Goal: Task Accomplishment & Management: Use online tool/utility

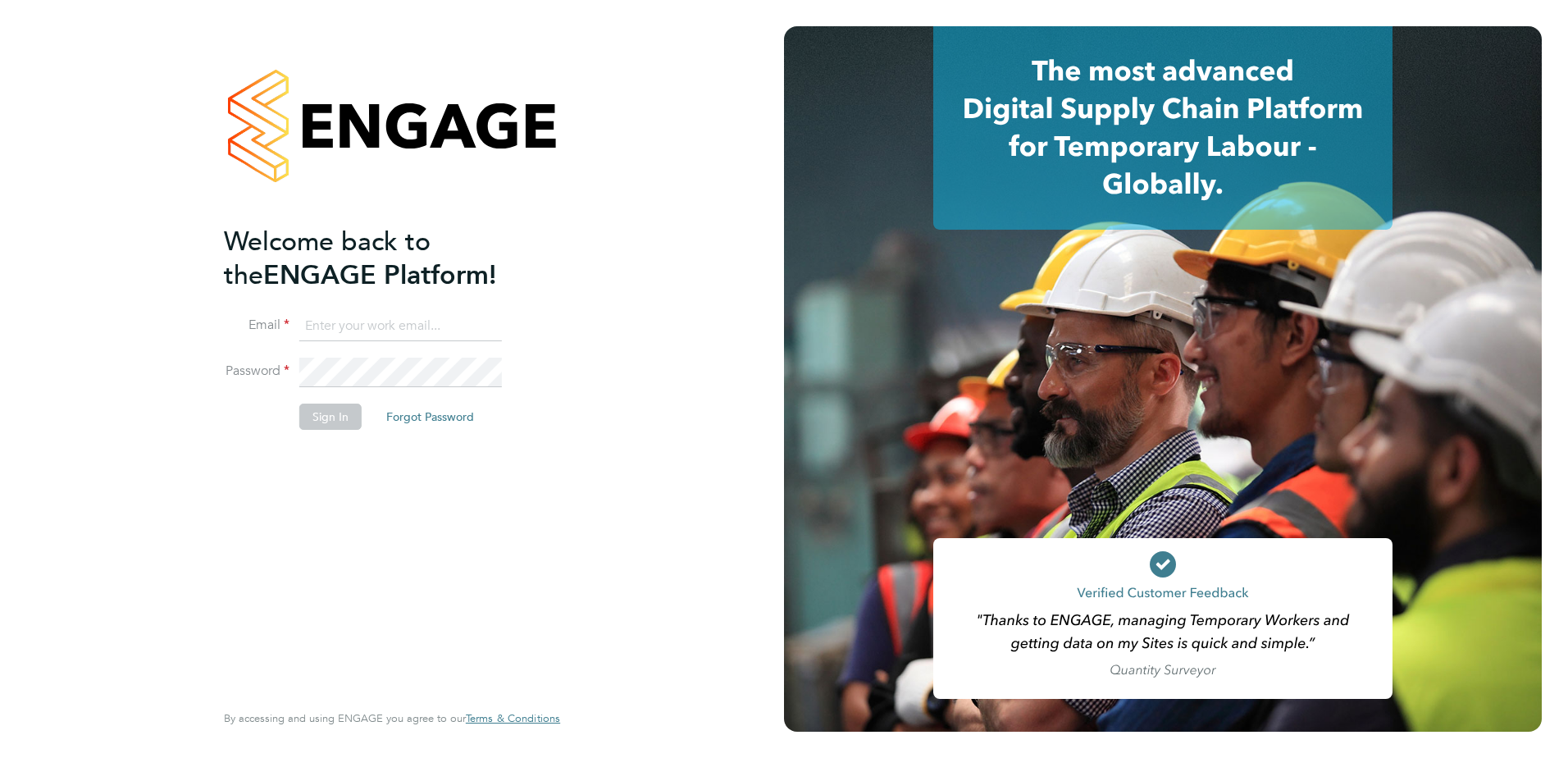
type input "stuart.gilliver@countrysidepartnerships.com"
click at [326, 413] on button "Sign In" at bounding box center [330, 416] width 63 height 26
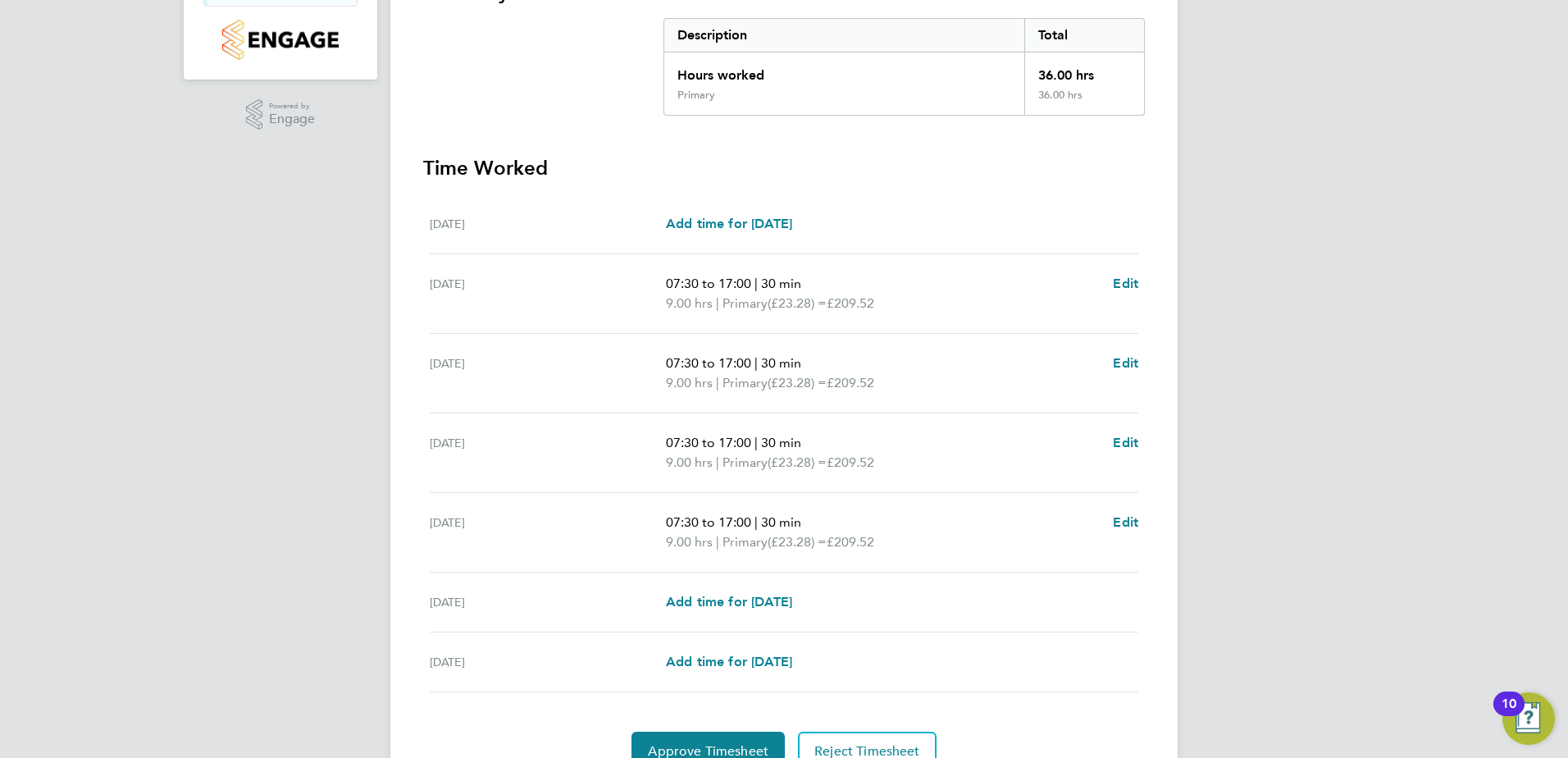
scroll to position [408, 0]
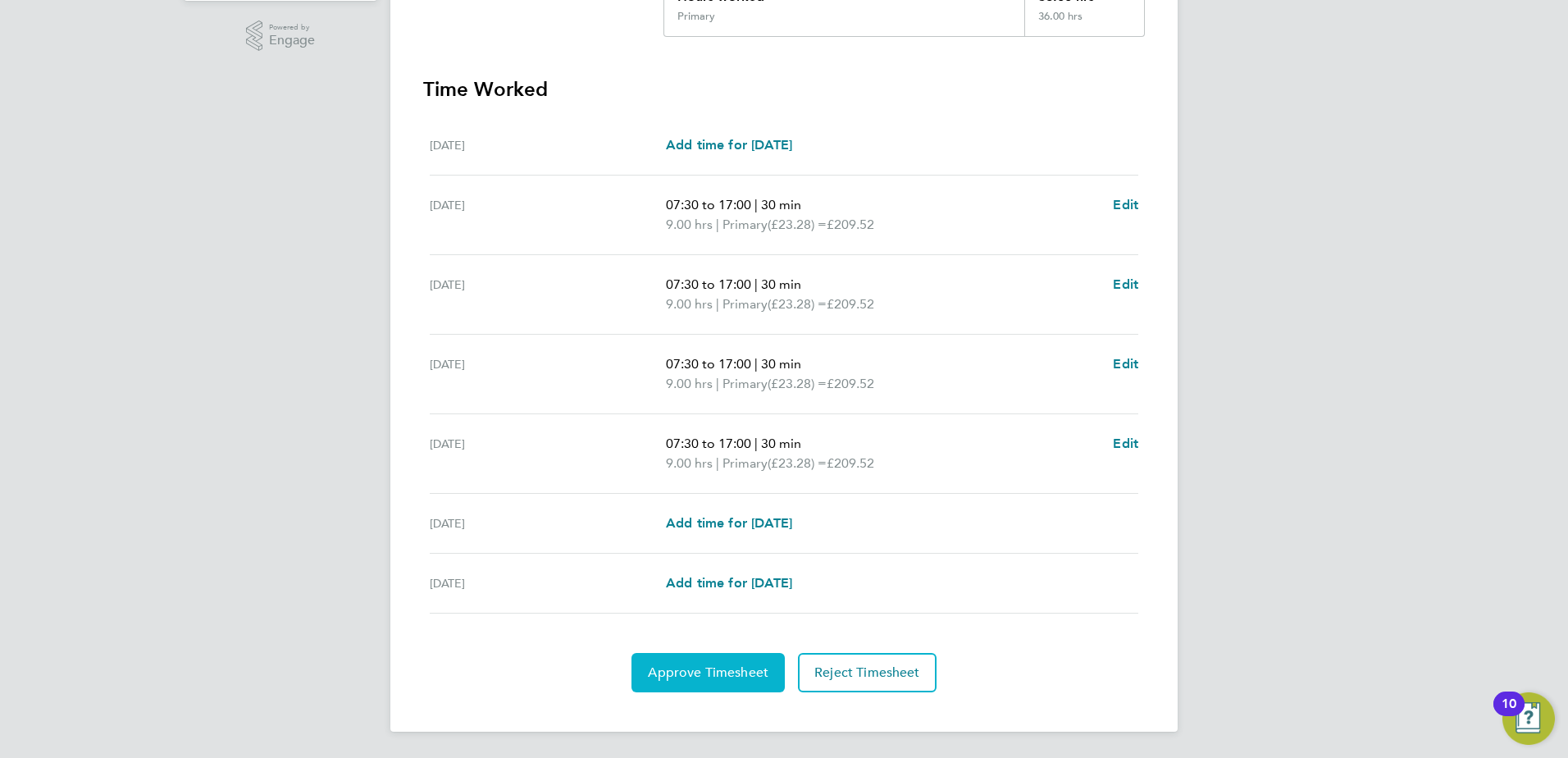
click at [709, 670] on span "Approve Timesheet" at bounding box center [708, 672] width 121 height 17
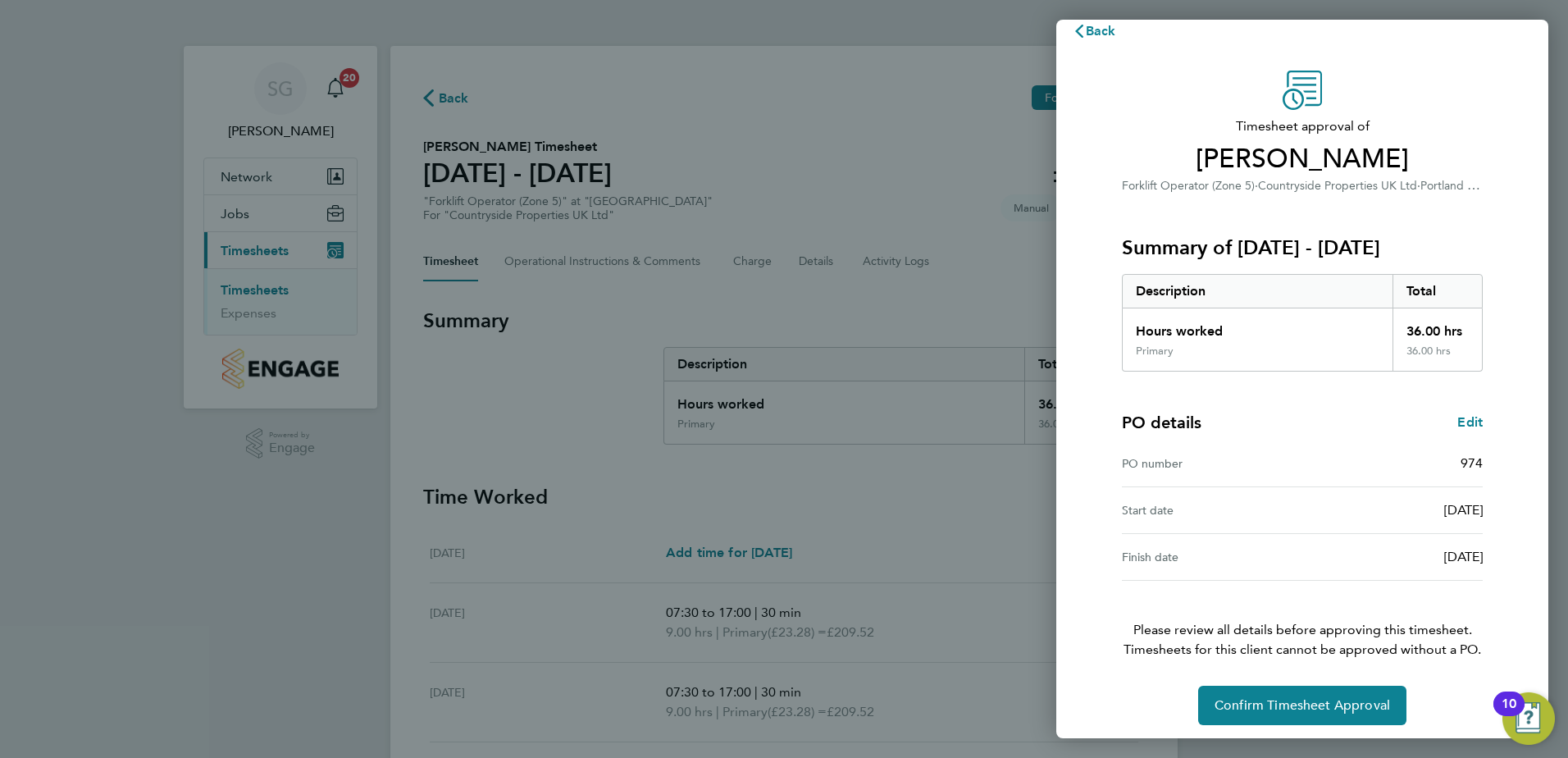
scroll to position [27, 0]
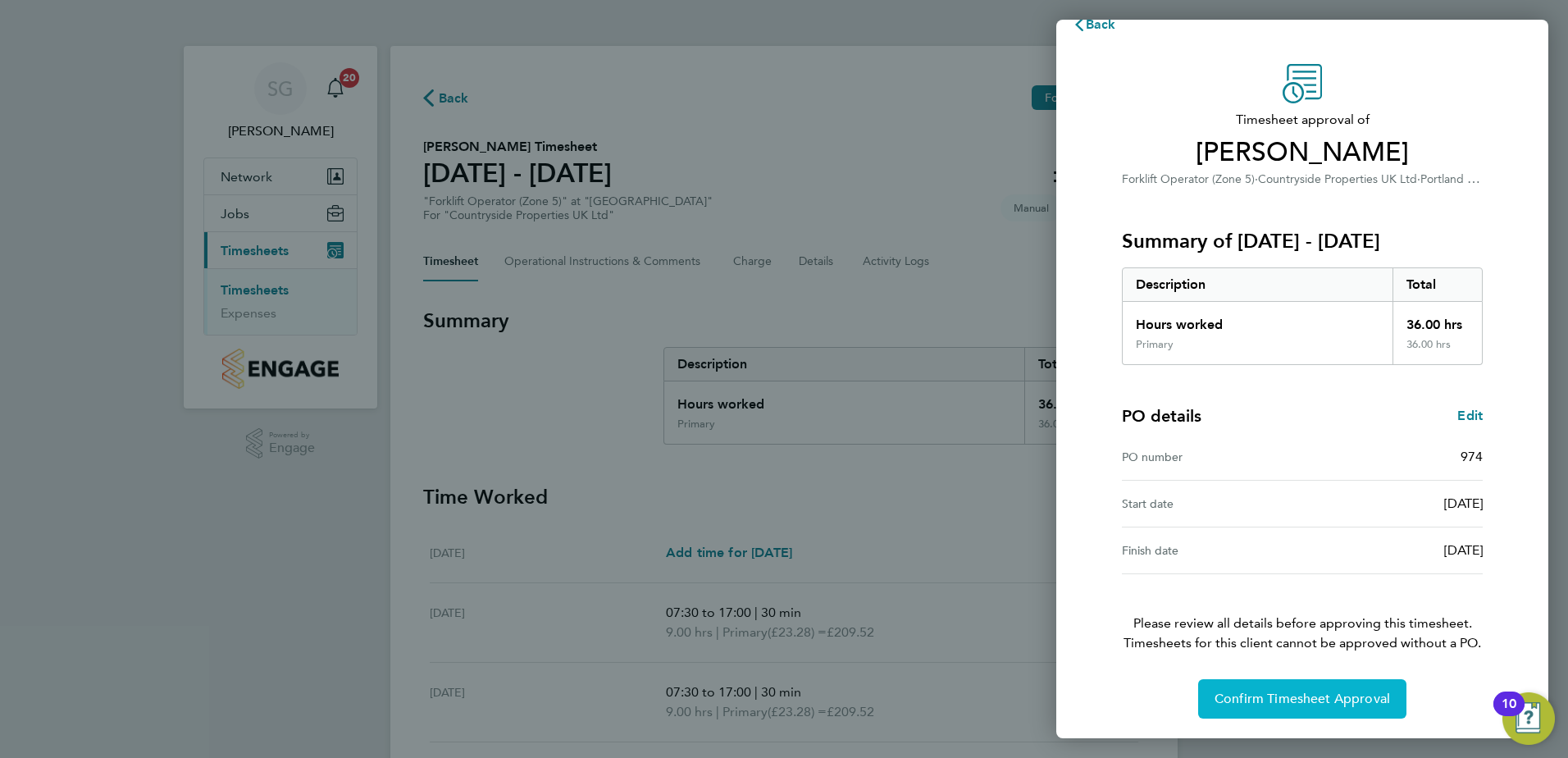
click at [1282, 702] on span "Confirm Timesheet Approval" at bounding box center [1302, 698] width 176 height 17
